Goal: Find specific page/section: Find specific page/section

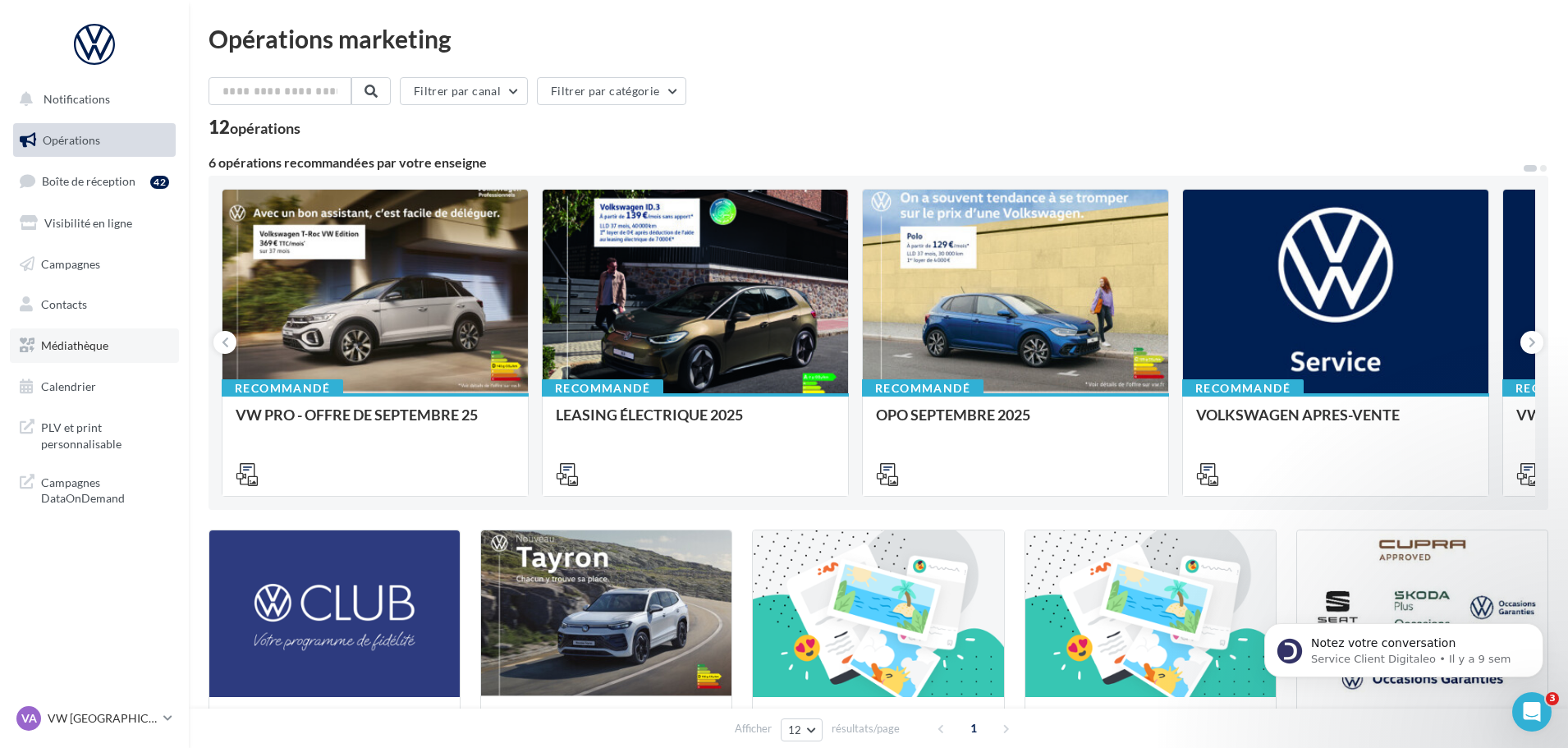
click at [100, 352] on link "Médiathèque" at bounding box center [94, 346] width 169 height 34
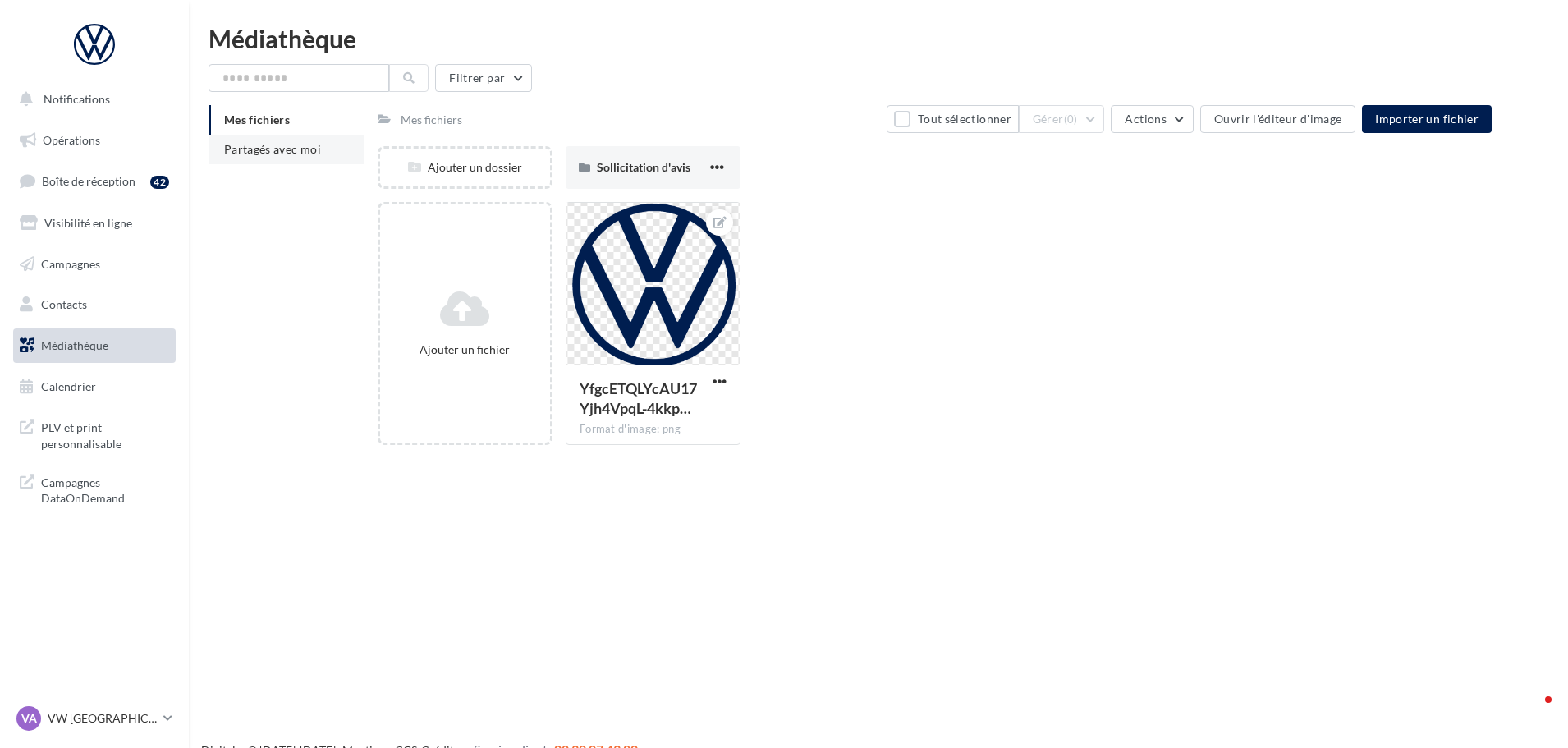
click at [297, 149] on span "Partagés avec moi" at bounding box center [272, 149] width 97 height 14
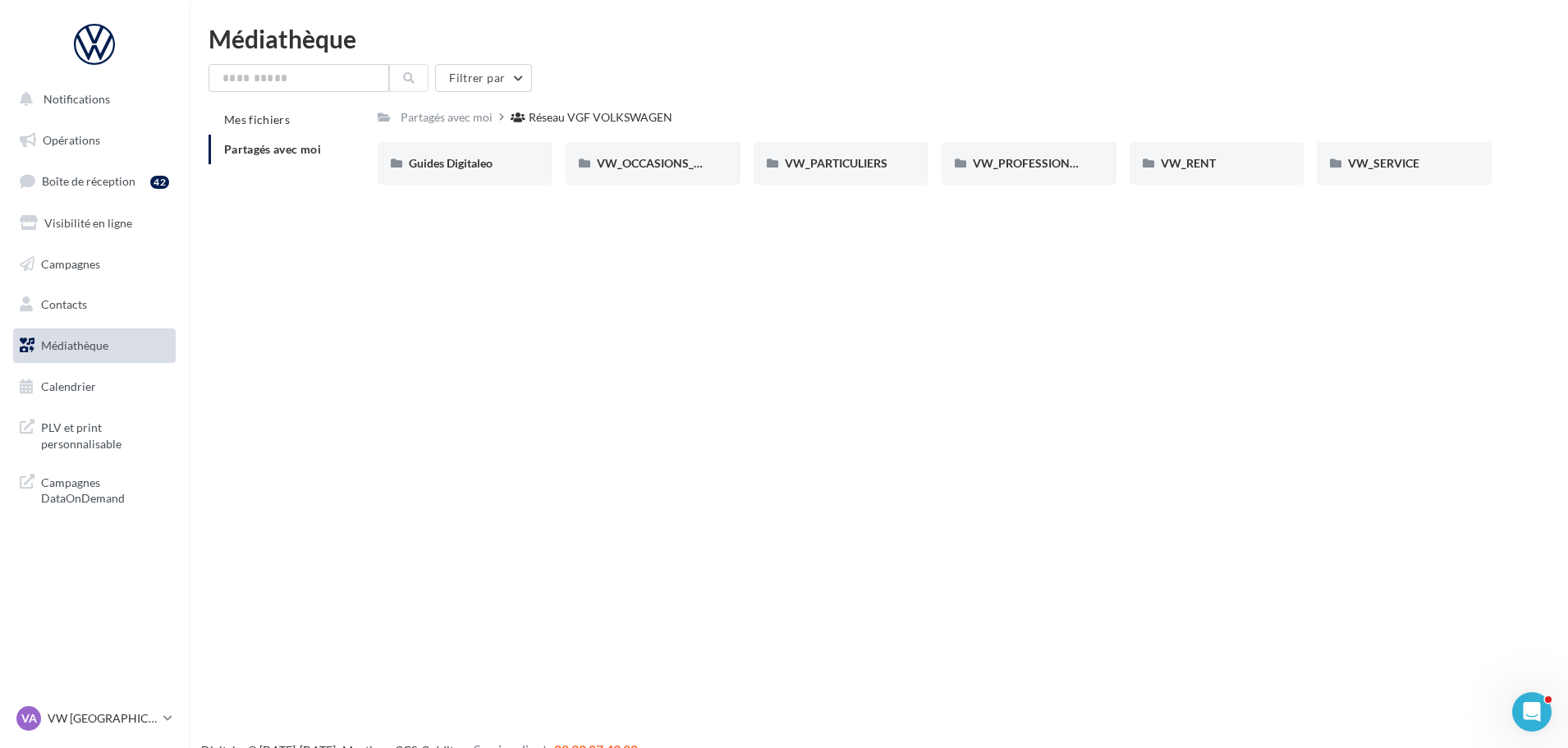
click at [928, 350] on div "Notifications Opérations Boîte de réception 42 Visibilité en ligne Campagnes Co…" at bounding box center [784, 400] width 1568 height 748
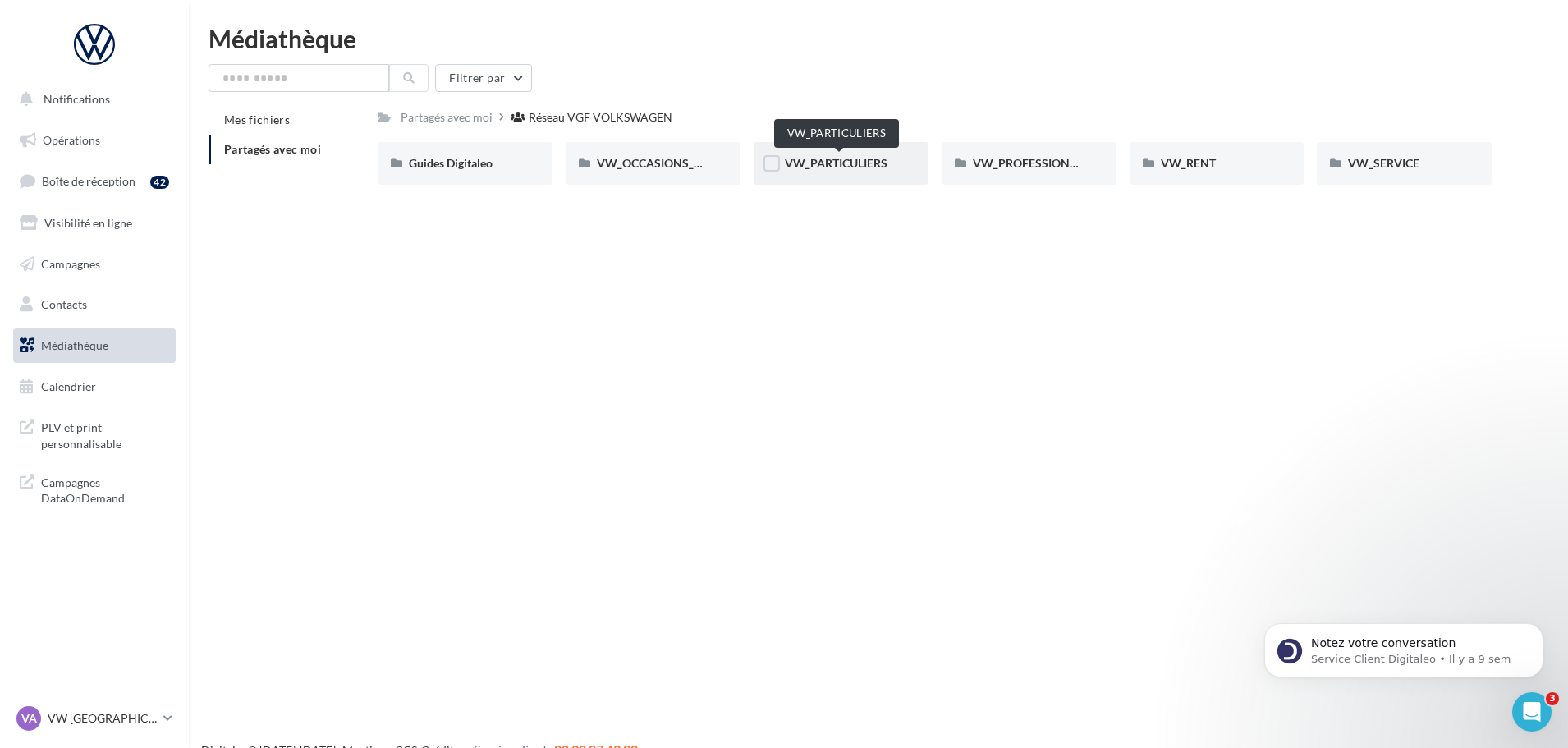
click at [821, 160] on span "VW_PARTICULIERS" at bounding box center [836, 163] width 103 height 14
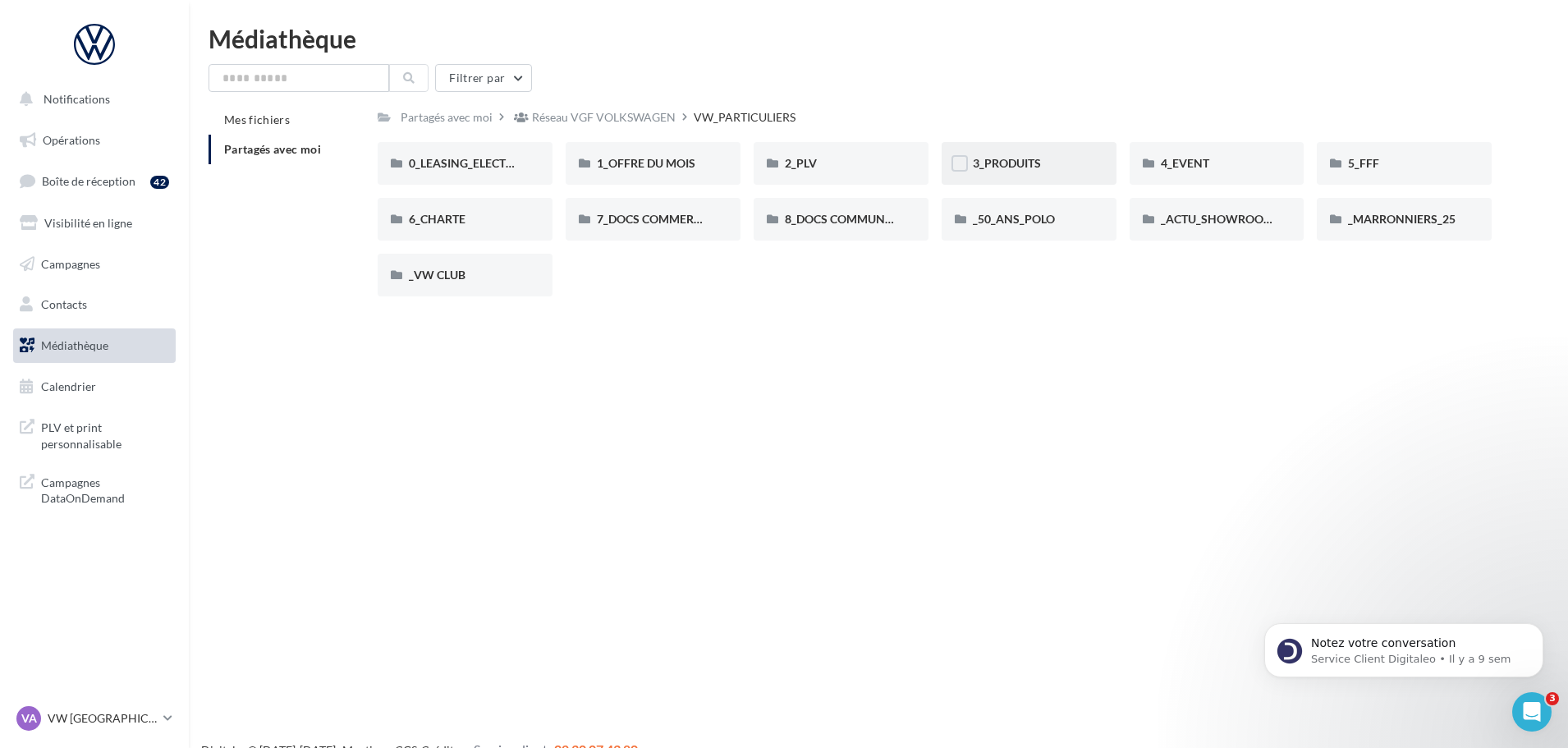
click at [1073, 152] on div "3_PRODUITS" at bounding box center [1029, 163] width 175 height 43
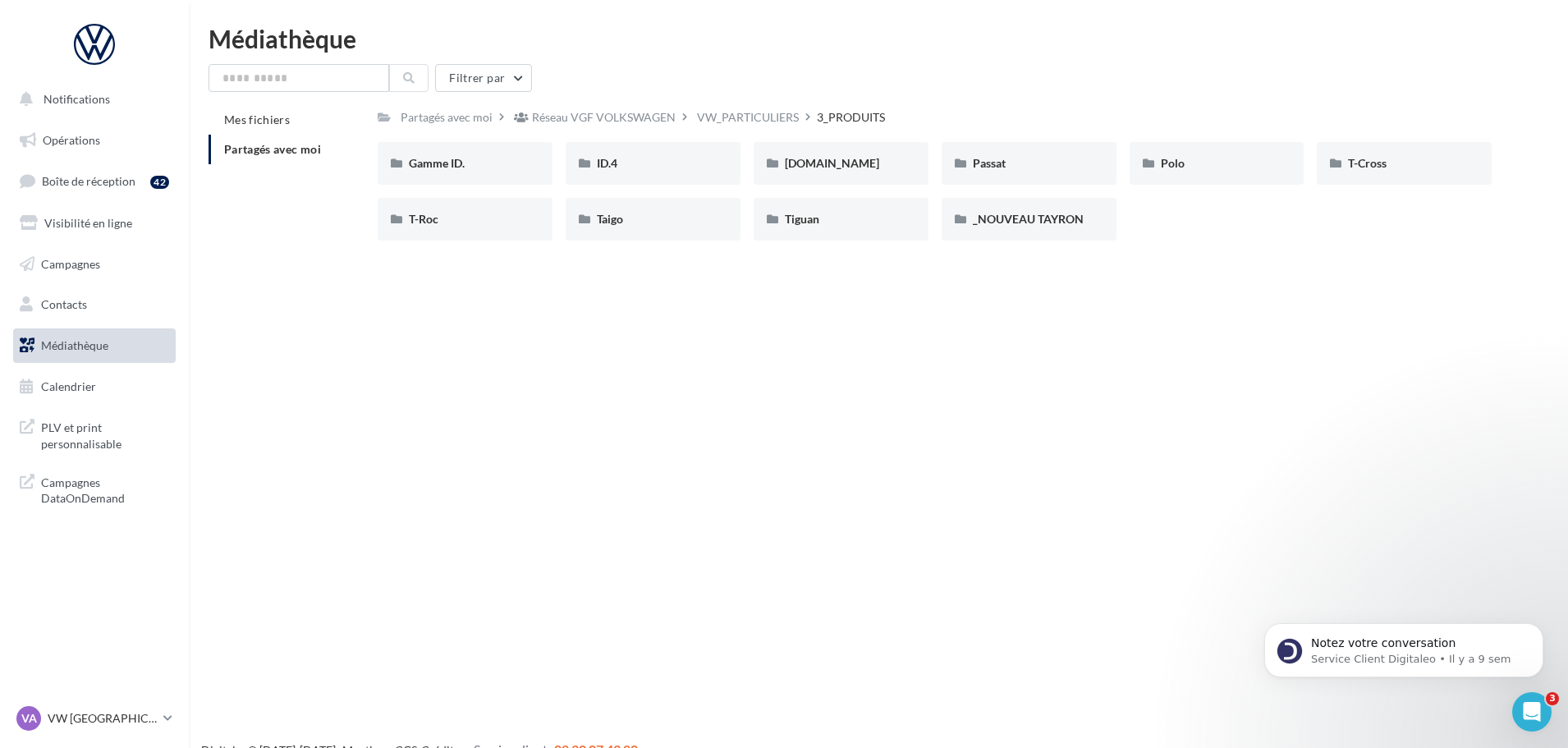
click at [806, 399] on div "Notifications Opérations Boîte de réception 42 Visibilité en ligne Campagnes Co…" at bounding box center [784, 400] width 1568 height 748
click at [429, 228] on div "T-Roc" at bounding box center [464, 219] width 112 height 16
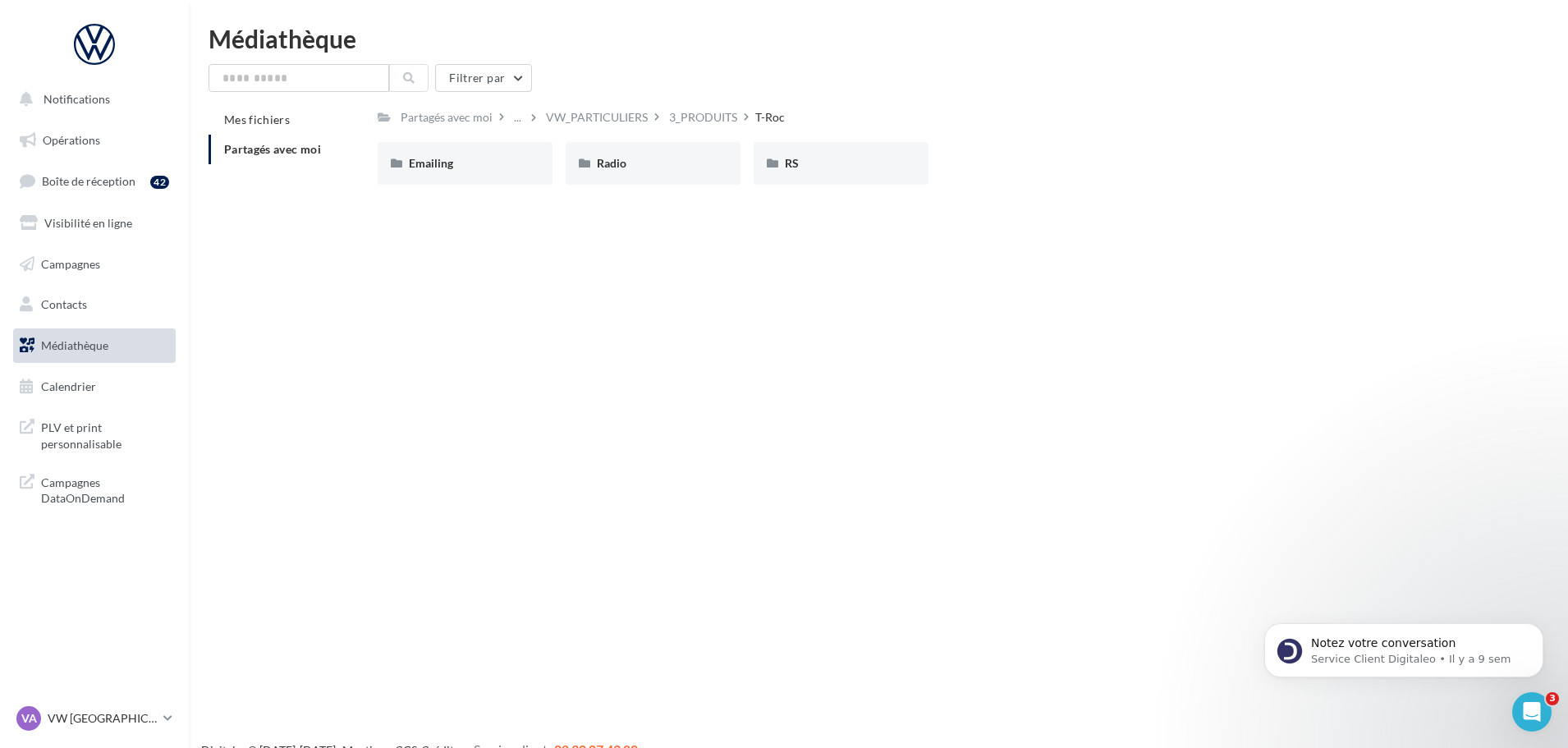
click at [769, 501] on div "Notifications Opérations Boîte de réception 42 Visibilité en ligne Campagnes Co…" at bounding box center [784, 400] width 1568 height 748
click at [874, 163] on div "RS" at bounding box center [840, 163] width 112 height 16
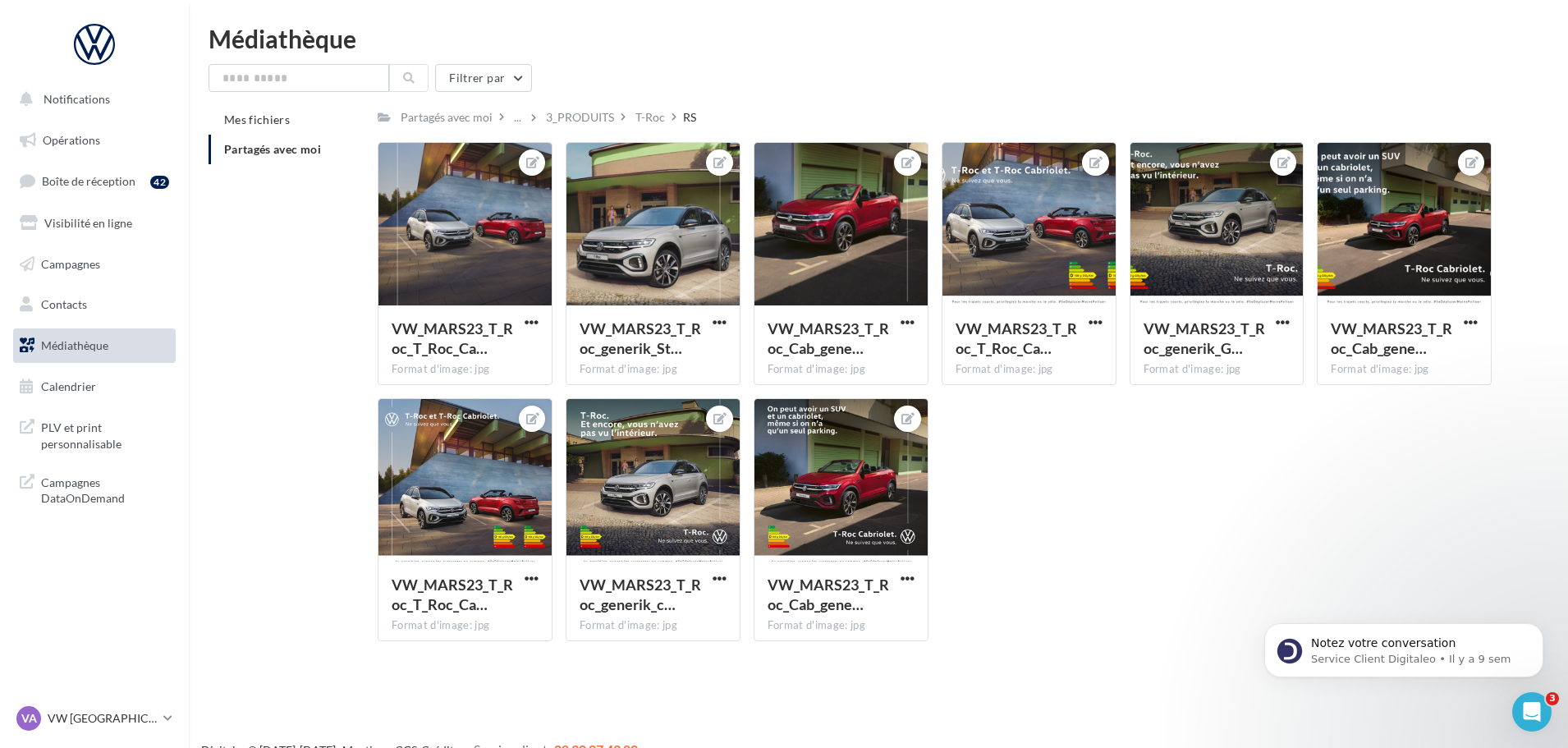
click at [1063, 493] on div "VW_MARS23_T_Roc_T_Roc_Ca… Format d'image: jpg VW_MARS23_T_Roc_T_Roc_Cab_generik…" at bounding box center [941, 398] width 1127 height 513
click at [1165, 537] on div "VW_MARS23_T_Roc_T_Roc_Ca… Format d'image: jpg VW_MARS23_T_Roc_T_Roc_Cab_generik…" at bounding box center [941, 398] width 1127 height 513
